Goal: Information Seeking & Learning: Find specific fact

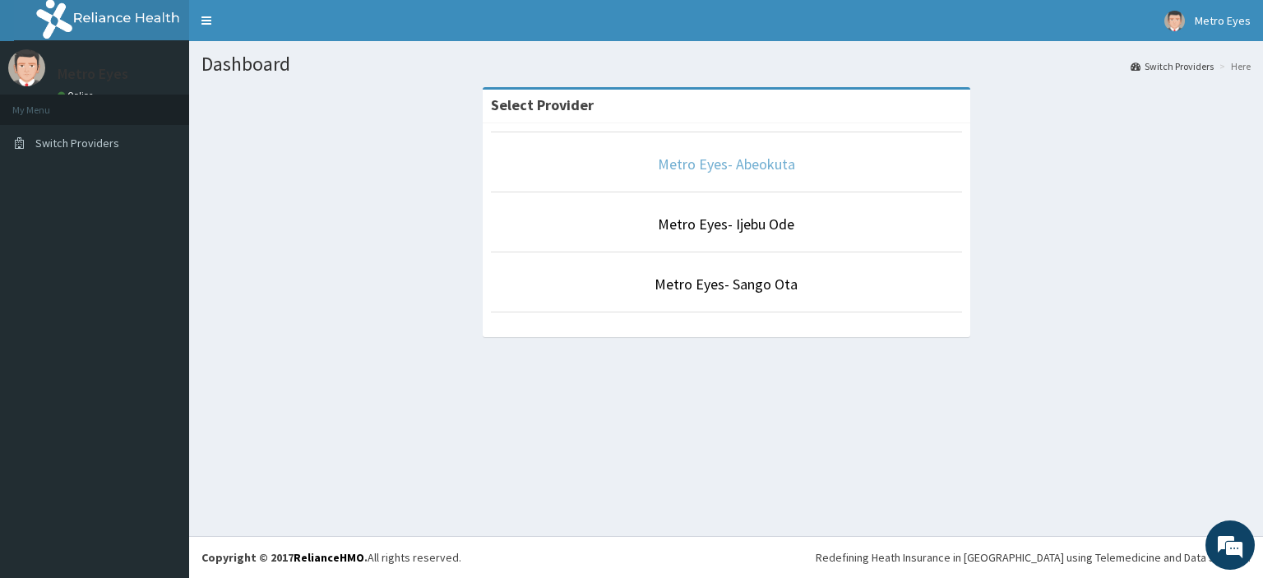
click at [681, 163] on link "Metro Eyes- Abeokuta" at bounding box center [726, 164] width 137 height 19
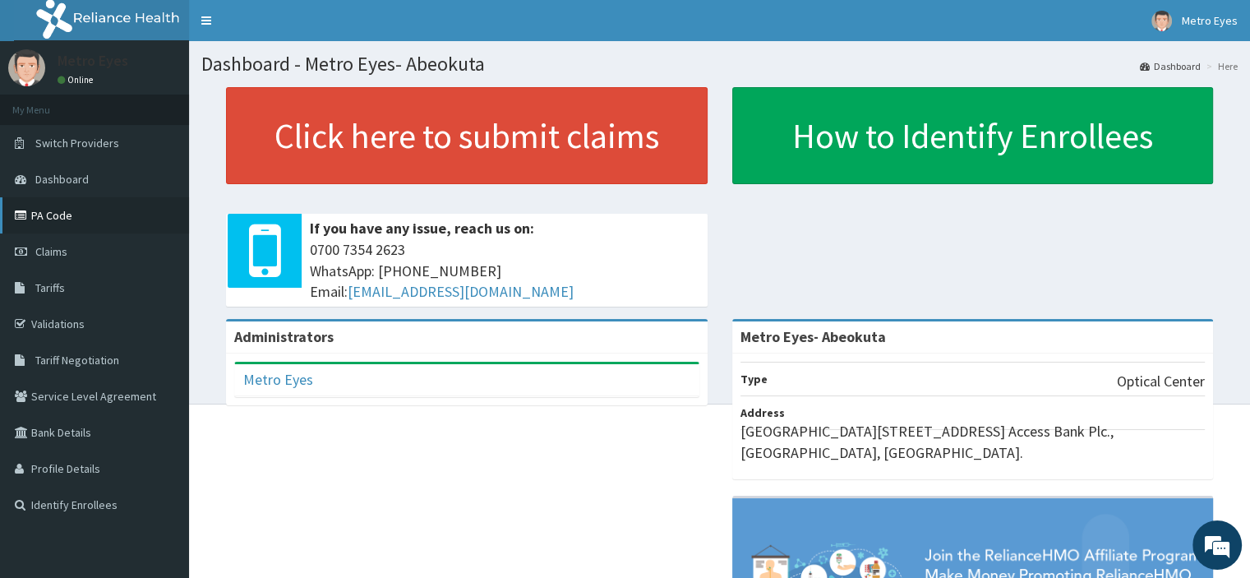
click at [53, 219] on link "PA Code" at bounding box center [94, 215] width 189 height 36
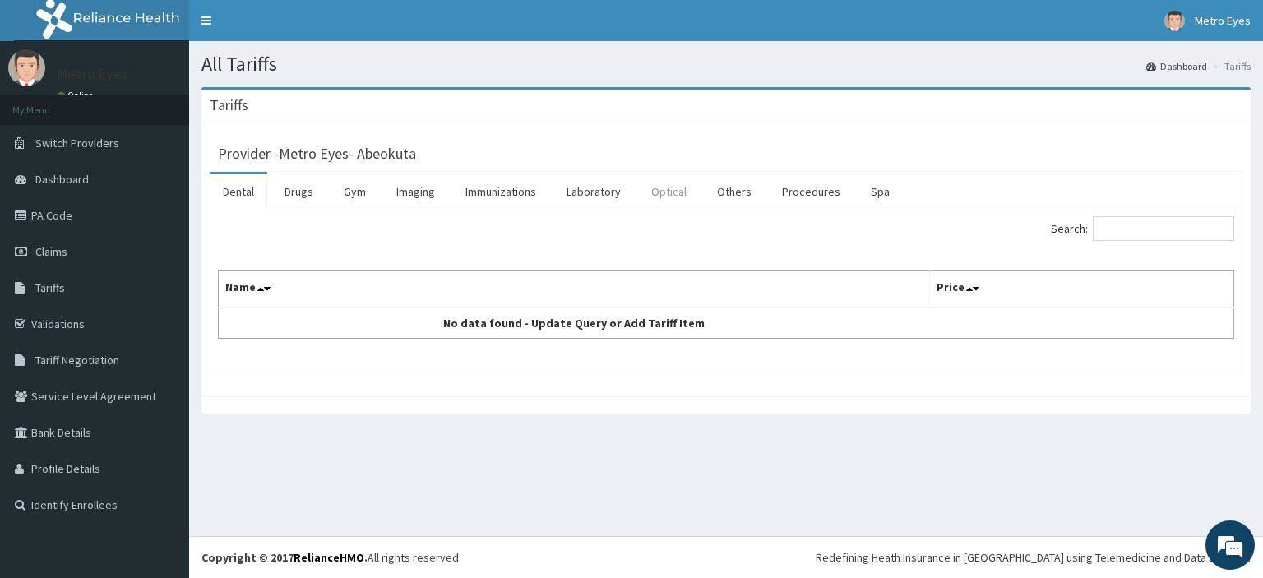
click at [658, 190] on link "Optical" at bounding box center [669, 191] width 62 height 35
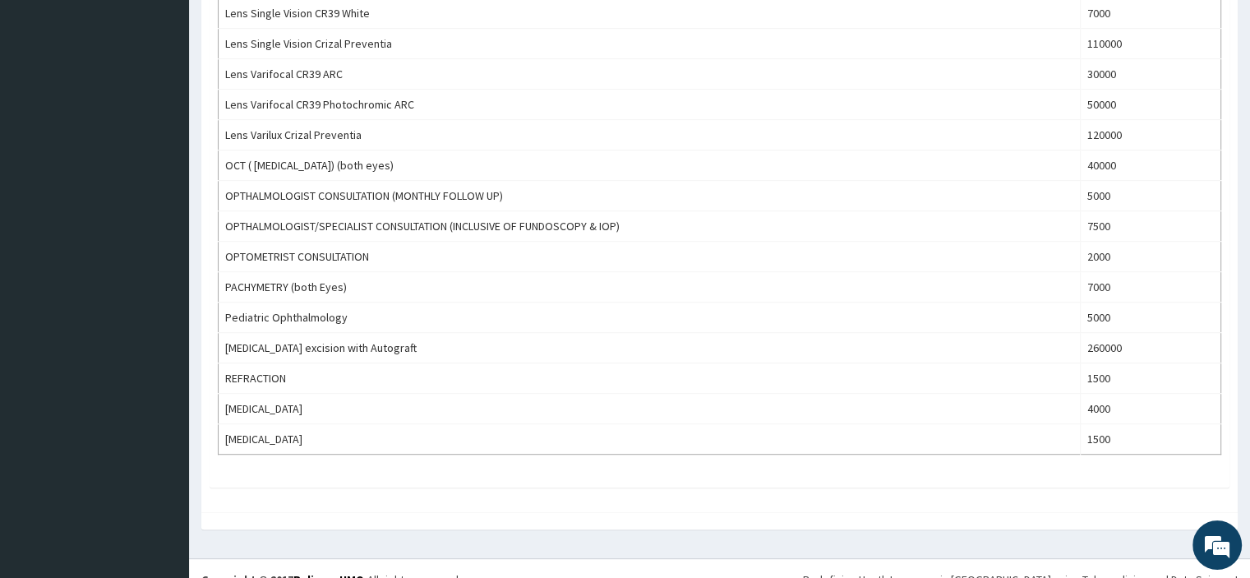
scroll to position [904, 0]
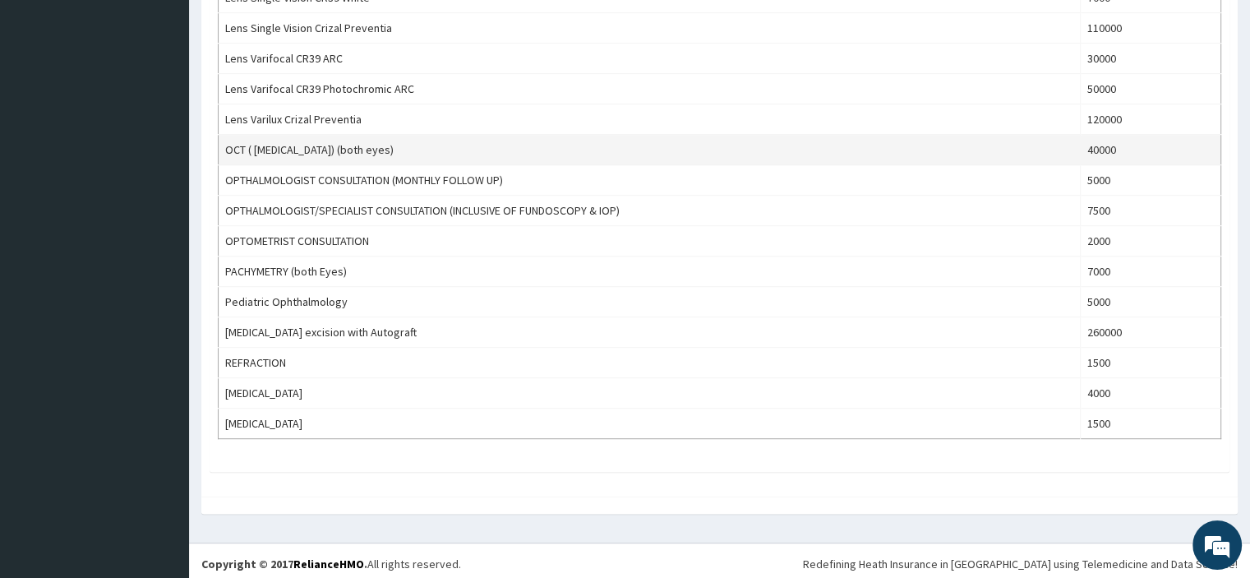
click at [439, 143] on td "OCT ( OPTICAL COHERENCE TOMOGRAPHY) (both eyes)" at bounding box center [650, 150] width 862 height 30
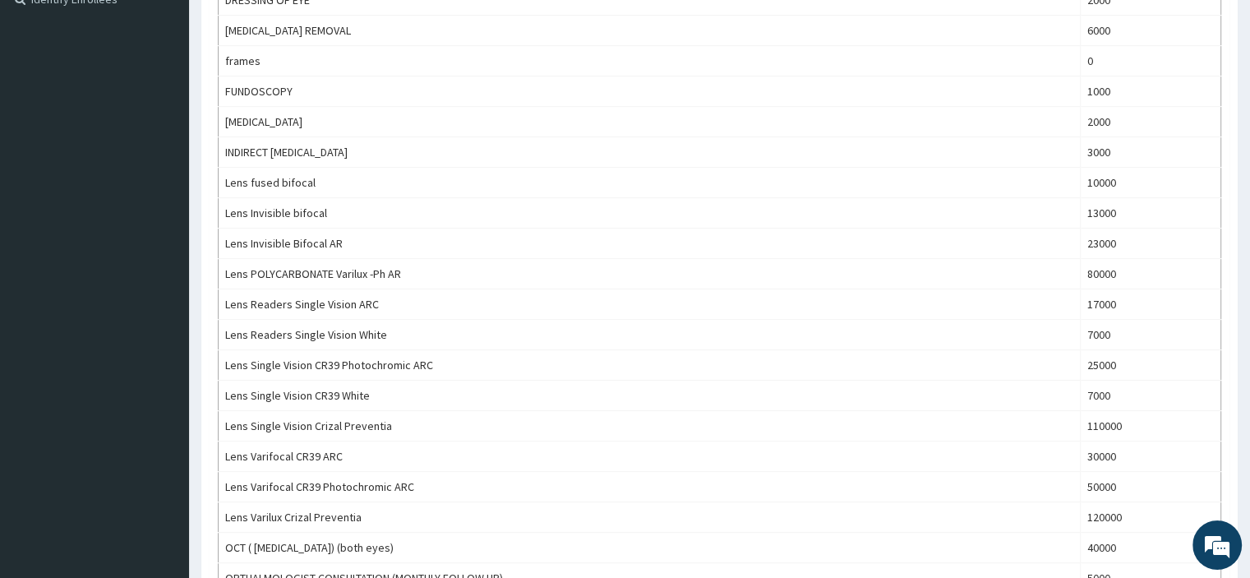
scroll to position [0, 0]
